Goal: Task Accomplishment & Management: Manage account settings

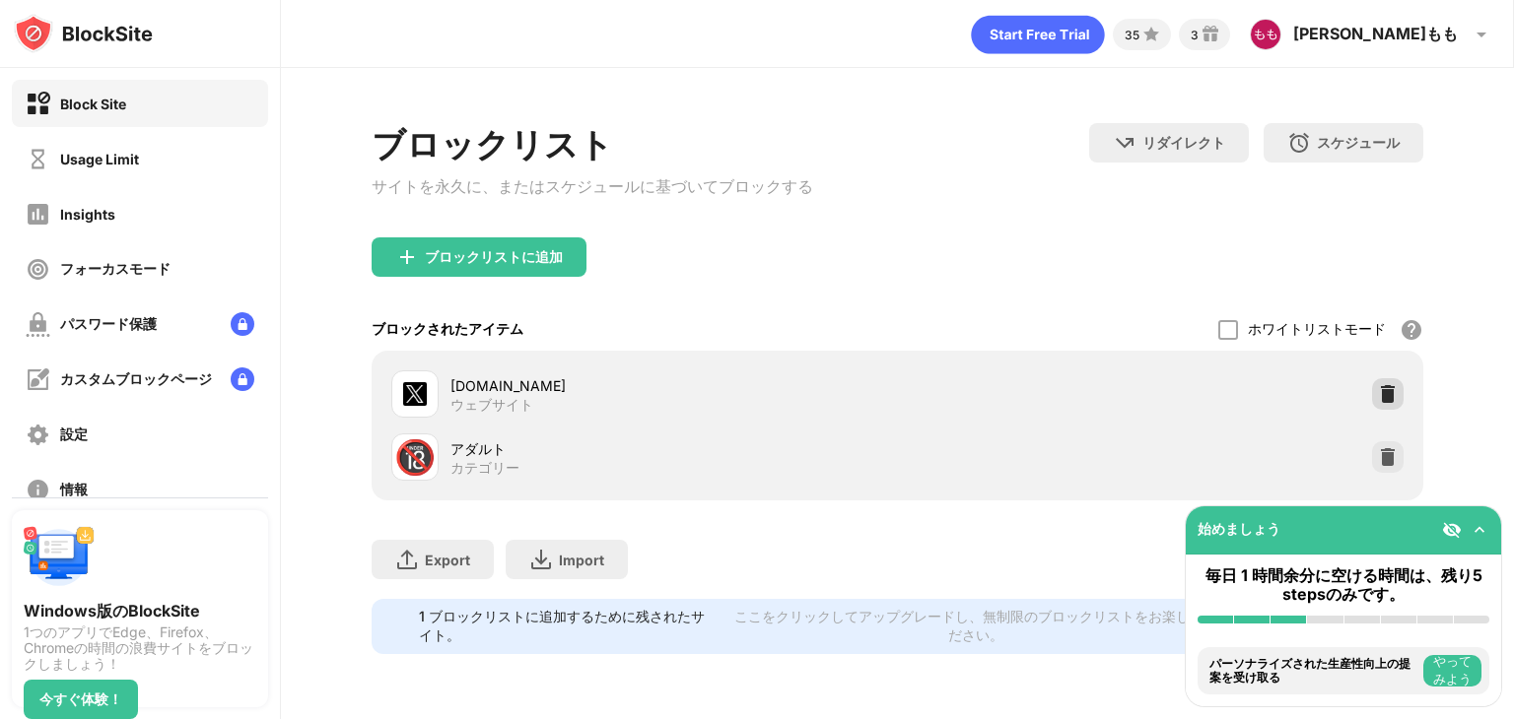
drag, startPoint x: 1374, startPoint y: 395, endPoint x: 1271, endPoint y: 390, distance: 102.6
click at [1374, 395] on div at bounding box center [1388, 394] width 32 height 32
